Goal: Find specific page/section: Locate a particular part of the current website

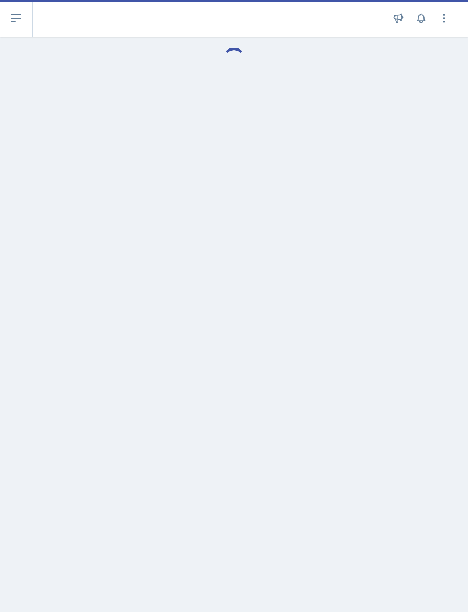
click at [32, 36] on button at bounding box center [16, 18] width 33 height 37
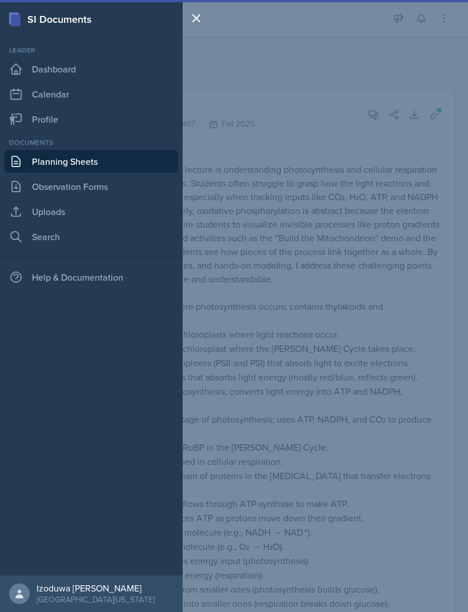
click at [31, 55] on div "Leader" at bounding box center [91, 50] width 173 height 10
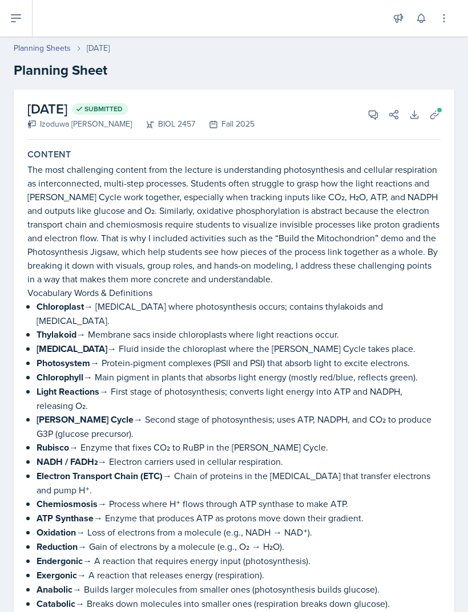
click at [21, 23] on icon at bounding box center [16, 18] width 14 height 14
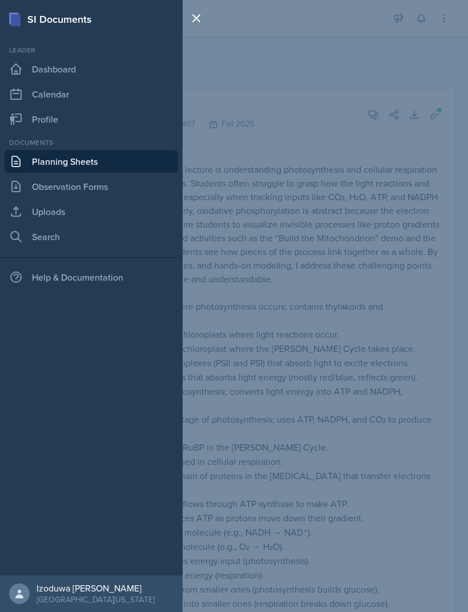
click at [37, 74] on link "Dashboard" at bounding box center [91, 69] width 173 height 23
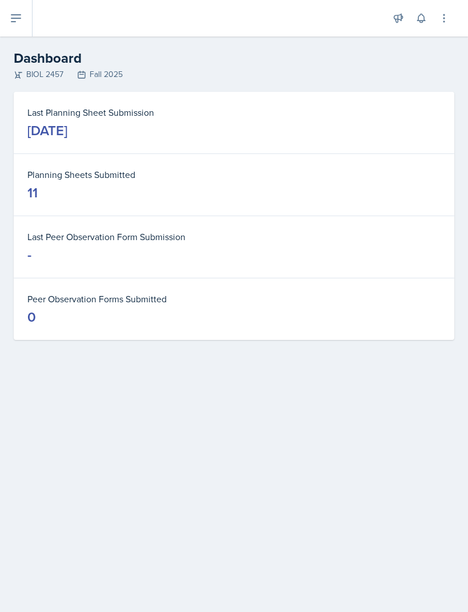
click at [19, 23] on icon at bounding box center [16, 18] width 14 height 14
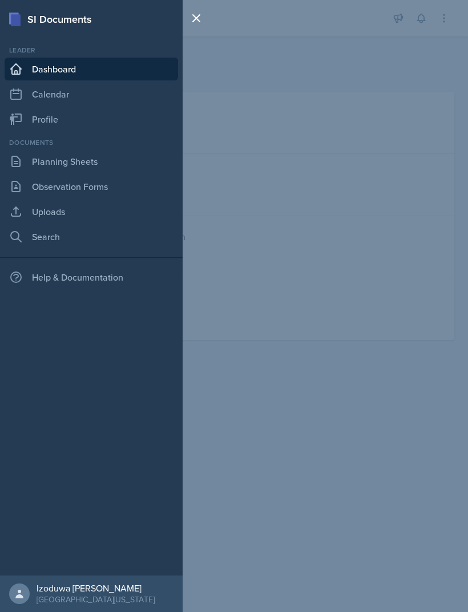
click at [80, 165] on link "Planning Sheets" at bounding box center [91, 161] width 173 height 23
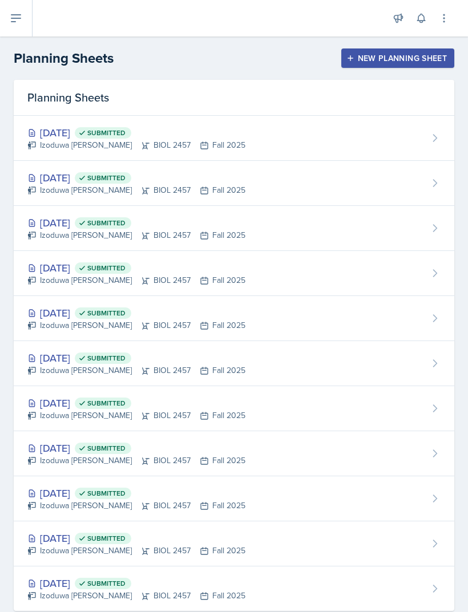
click at [67, 138] on div "[DATE] Submitted" at bounding box center [136, 132] width 218 height 15
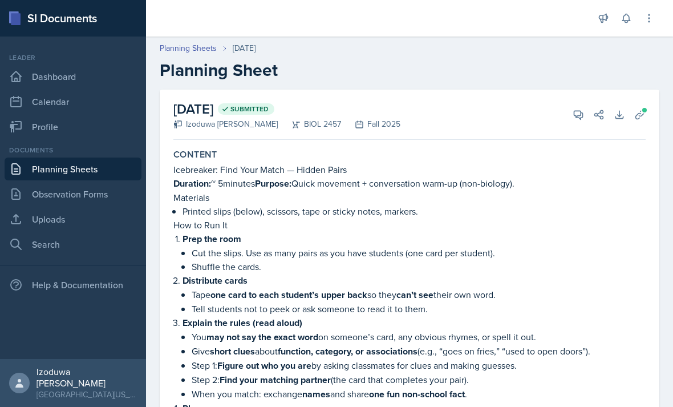
click at [118, 76] on link "Dashboard" at bounding box center [73, 76] width 137 height 23
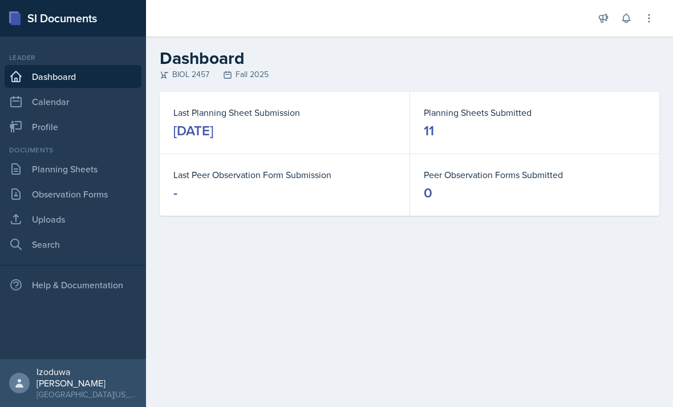
click at [117, 173] on link "Planning Sheets" at bounding box center [73, 169] width 137 height 23
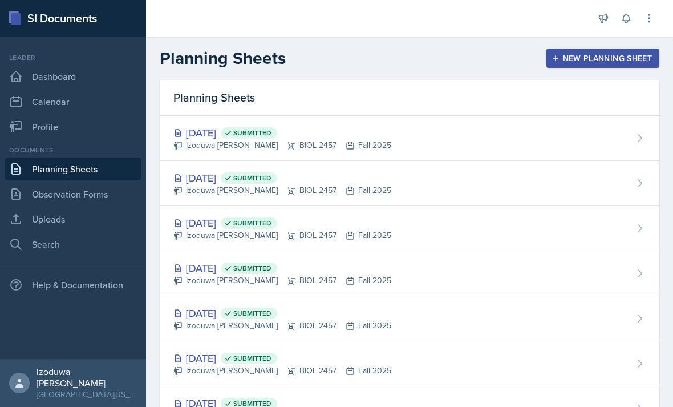
click at [228, 181] on div "[DATE] Submitted" at bounding box center [282, 177] width 218 height 15
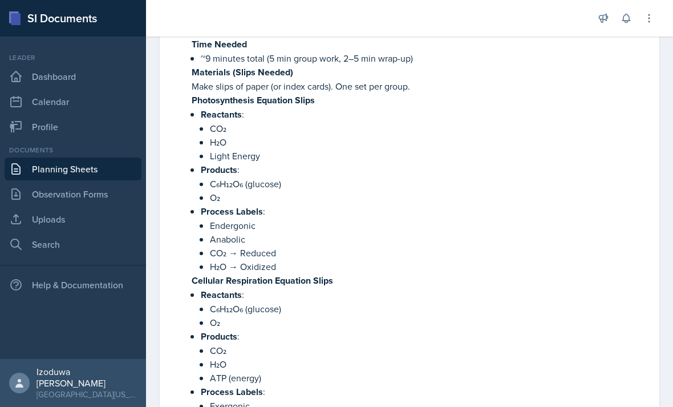
scroll to position [2757, 0]
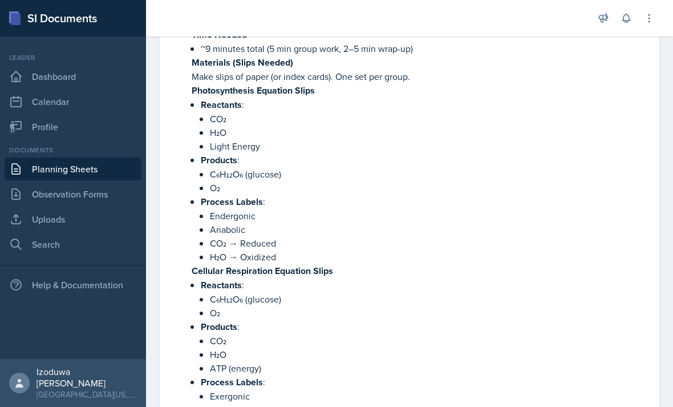
click at [386, 181] on p "O₂" at bounding box center [428, 188] width 436 height 14
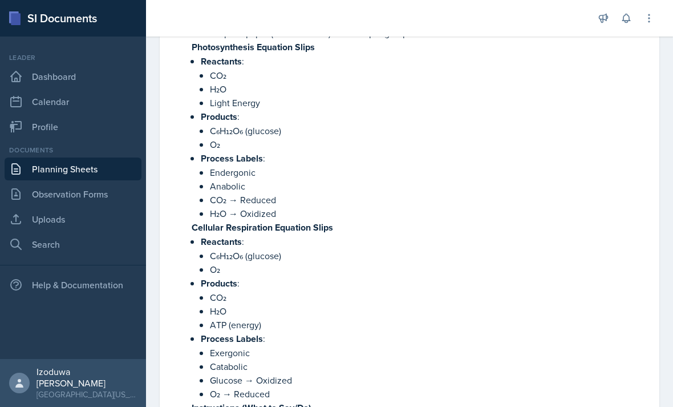
scroll to position [2800, 0]
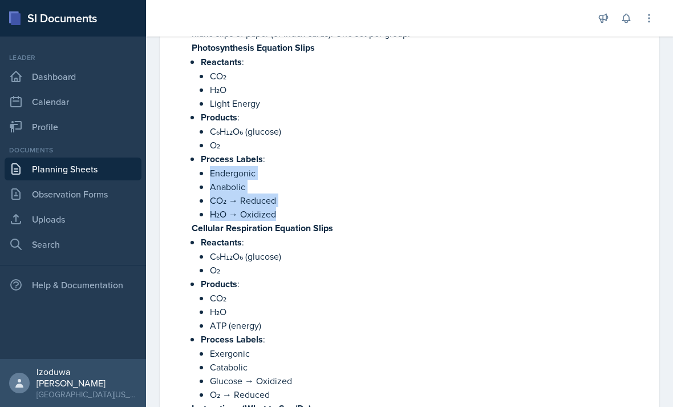
copy ul "Endergonic Anabolic CO₂ → Reduced H₂O → Oxidized"
